Goal: Transaction & Acquisition: Purchase product/service

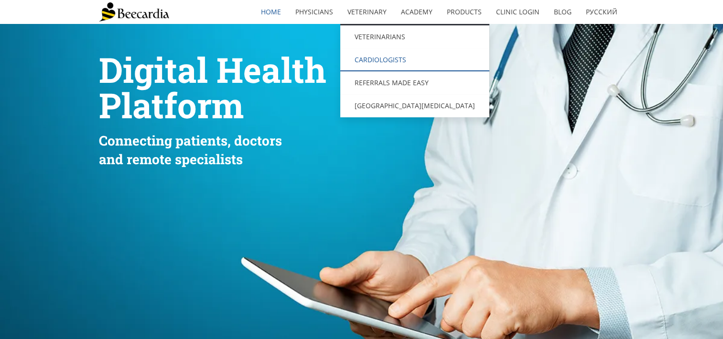
click at [369, 53] on link "Cardiologists" at bounding box center [414, 59] width 149 height 23
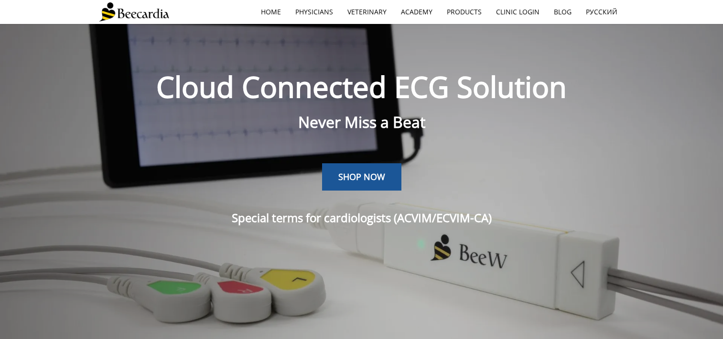
scroll to position [24, 0]
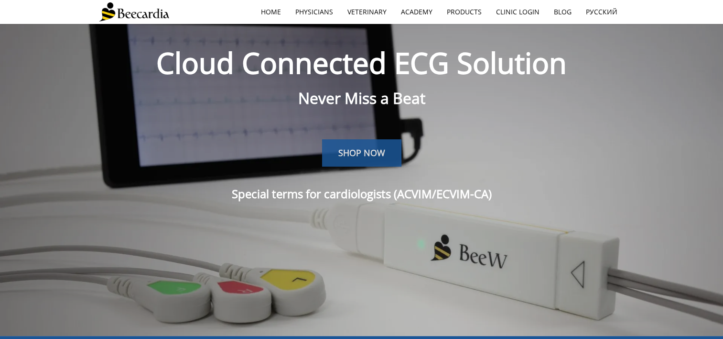
click at [364, 152] on span "SHOP NOW" at bounding box center [362, 152] width 47 height 11
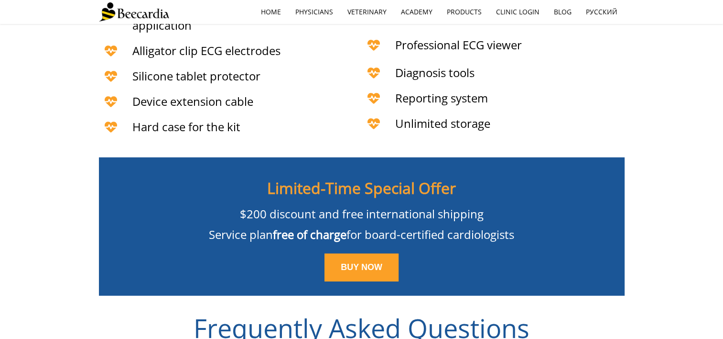
scroll to position [2172, 0]
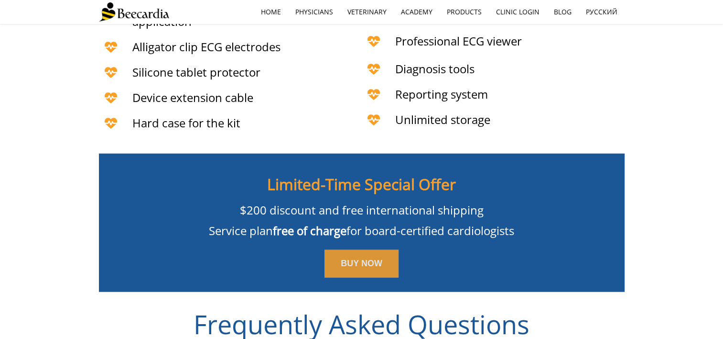
click at [355, 258] on span "BUY NOW" at bounding box center [362, 263] width 42 height 10
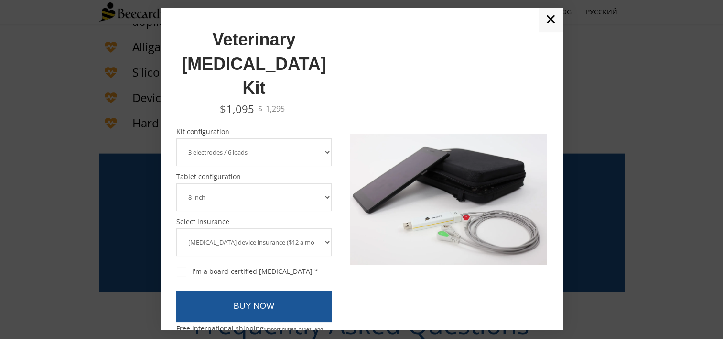
click at [262, 138] on select "3 electrodes / 6 leads 5 electrodes / 7 leads 10 electrodes / 12 leads" at bounding box center [254, 152] width 156 height 28
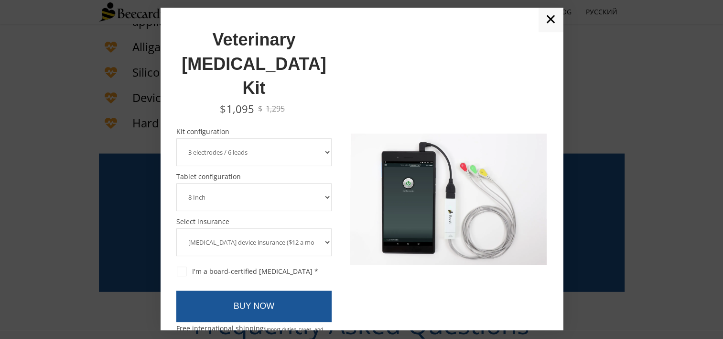
click at [176, 138] on select "3 electrodes / 6 leads 5 electrodes / 7 leads 10 electrodes / 12 leads" at bounding box center [254, 152] width 156 height 28
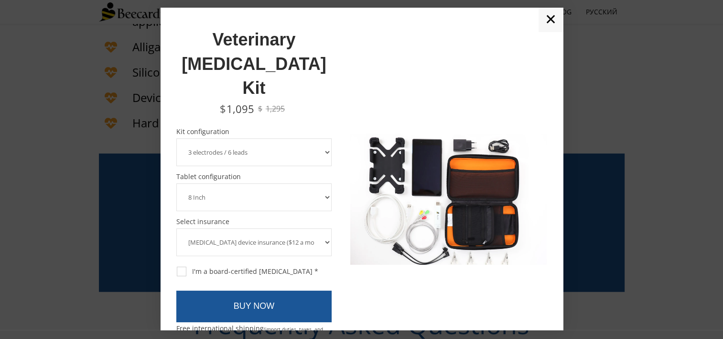
click at [216, 183] on select "8 Inch 10 Inch" at bounding box center [254, 197] width 156 height 28
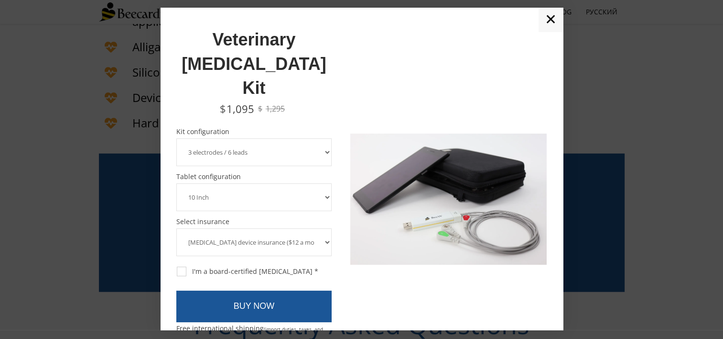
click at [176, 183] on select "8 Inch 10 Inch" at bounding box center [254, 197] width 156 height 28
click at [251, 228] on select "[MEDICAL_DATA] device insurance ($12 a month, charged annually) No insurance" at bounding box center [254, 242] width 156 height 28
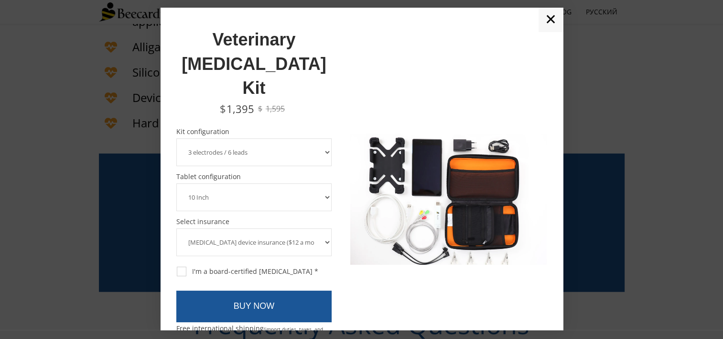
click at [267, 183] on select "8 Inch 10 Inch" at bounding box center [254, 197] width 156 height 28
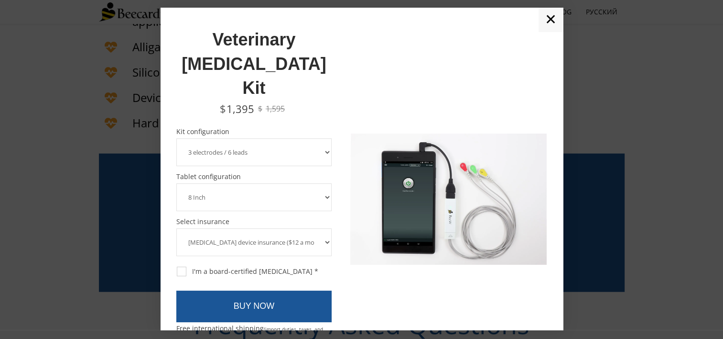
click at [176, 183] on select "8 Inch 10 Inch" at bounding box center [254, 197] width 156 height 28
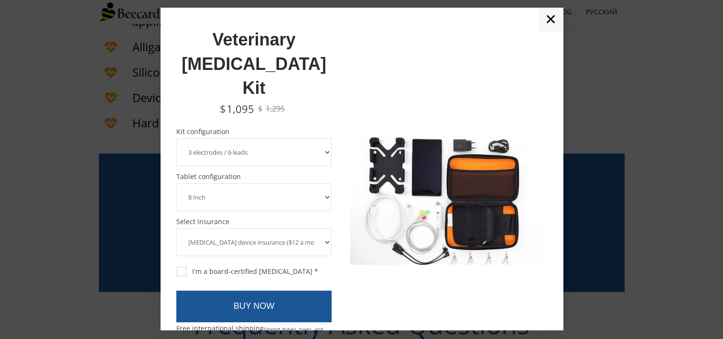
click at [314, 183] on select "8 Inch 10 Inch" at bounding box center [254, 197] width 156 height 28
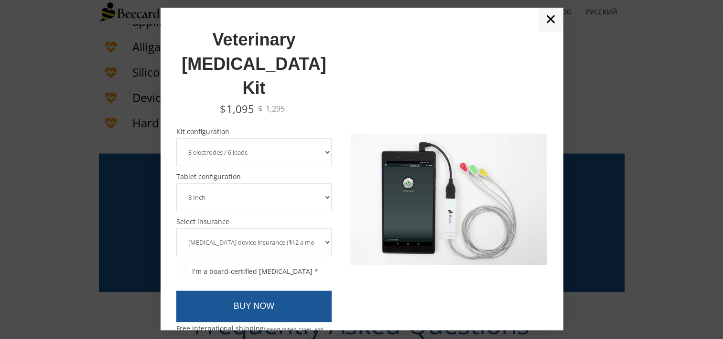
select select "10 Inch"
click at [176, 183] on select "8 Inch 10 Inch" at bounding box center [254, 197] width 156 height 28
click at [322, 228] on select "[MEDICAL_DATA] device insurance ($12 a month, charged annually) No insurance" at bounding box center [254, 242] width 156 height 28
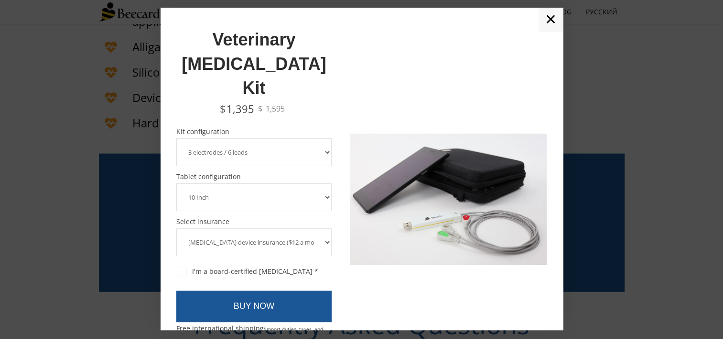
click at [322, 228] on select "[MEDICAL_DATA] device insurance ($12 a month, charged annually) No insurance" at bounding box center [254, 242] width 156 height 28
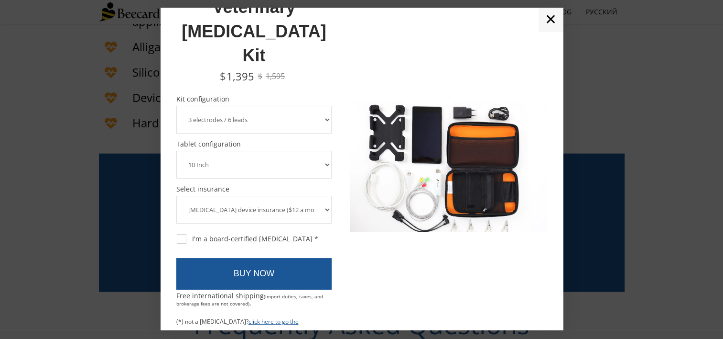
scroll to position [34, 0]
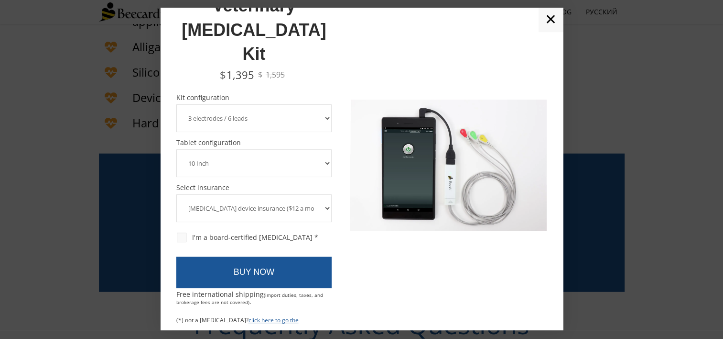
click at [181, 233] on div "I'm a board-certified [MEDICAL_DATA] *" at bounding box center [248, 237] width 142 height 9
click at [176, 232] on input "I'm a board-certified [MEDICAL_DATA] *" at bounding box center [176, 232] width 0 height 0
checkbox input "true"
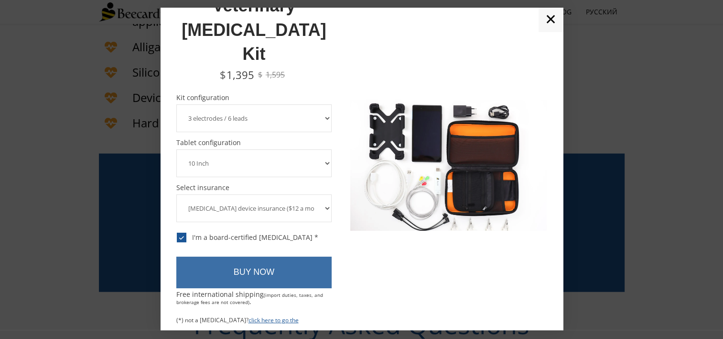
click at [295, 256] on link "BUY NOW" at bounding box center [254, 272] width 156 height 32
